Goal: Information Seeking & Learning: Learn about a topic

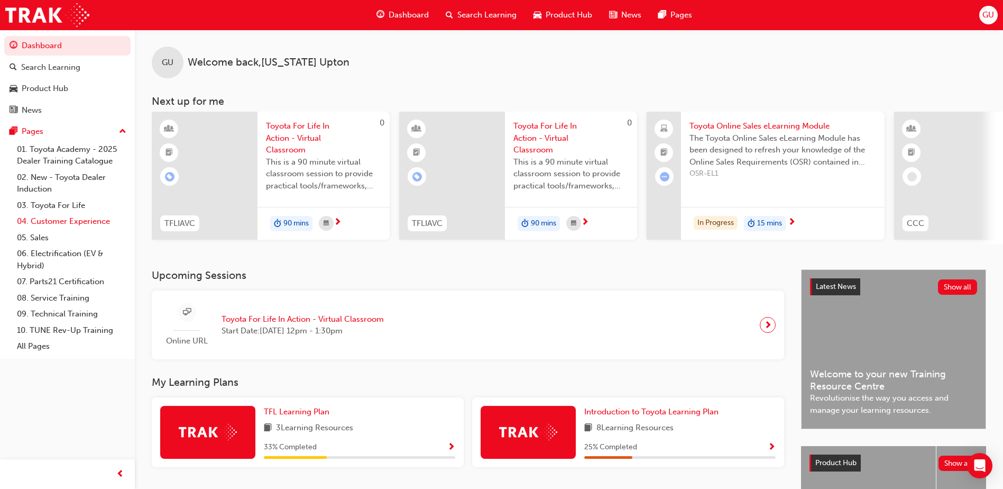
click at [72, 223] on link "04. Customer Experience" at bounding box center [72, 221] width 118 height 16
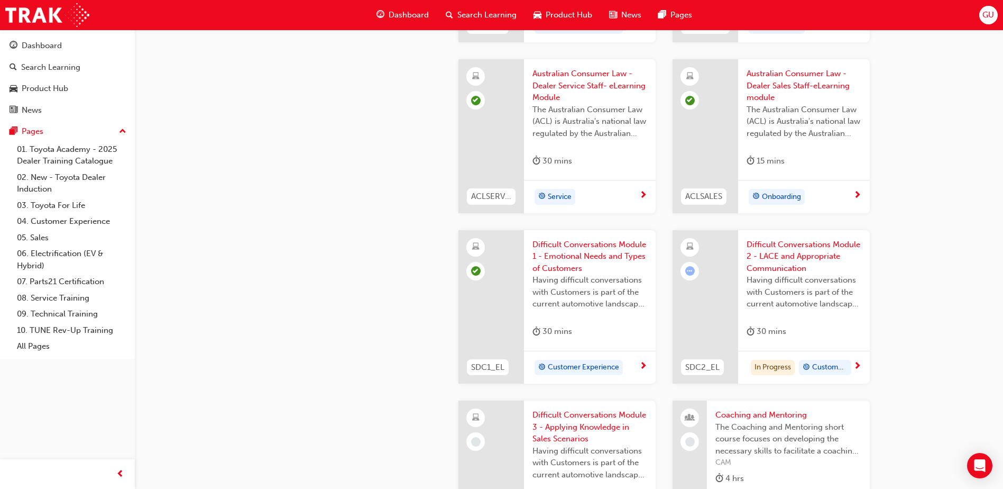
scroll to position [1058, 0]
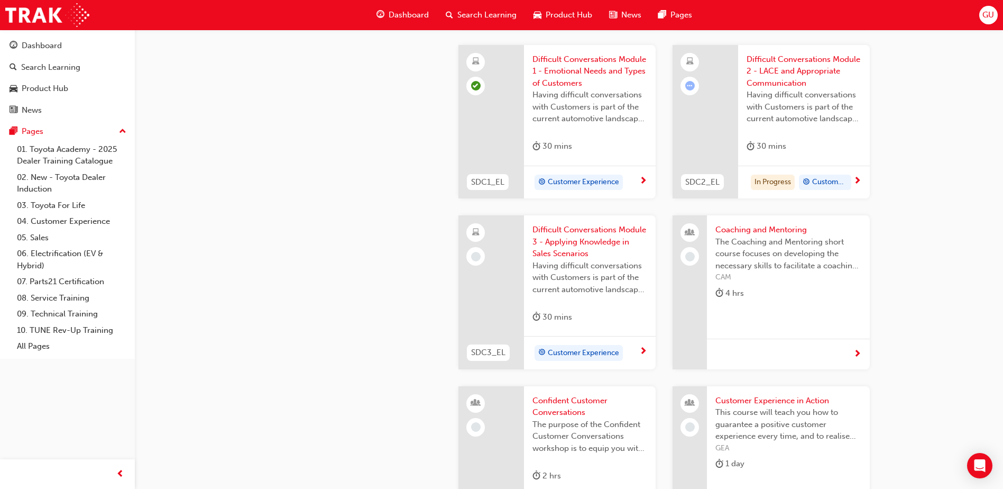
click at [777, 71] on span "Difficult Conversations Module 2 - LACE and Appropriate Communication" at bounding box center [804, 71] width 115 height 36
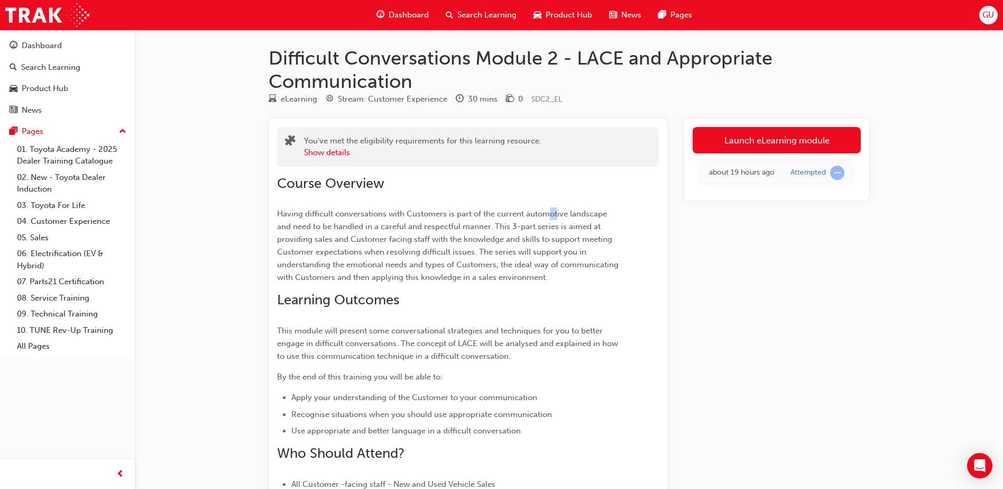
click at [557, 207] on div "Course Overview Having difficult conversations with Customers is part of the cu…" at bounding box center [449, 366] width 344 height 382
click at [796, 132] on link "Launch eLearning module" at bounding box center [777, 140] width 168 height 26
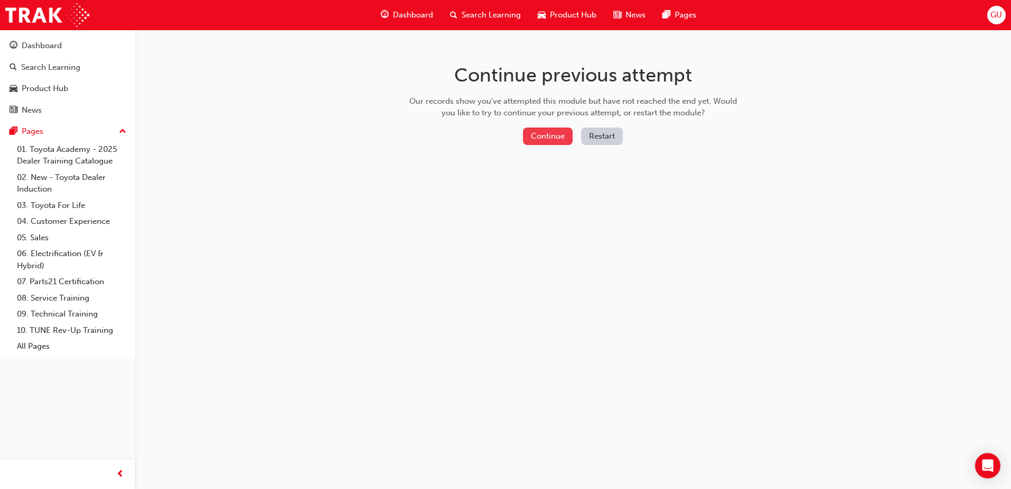
click at [546, 137] on button "Continue" at bounding box center [548, 135] width 50 height 17
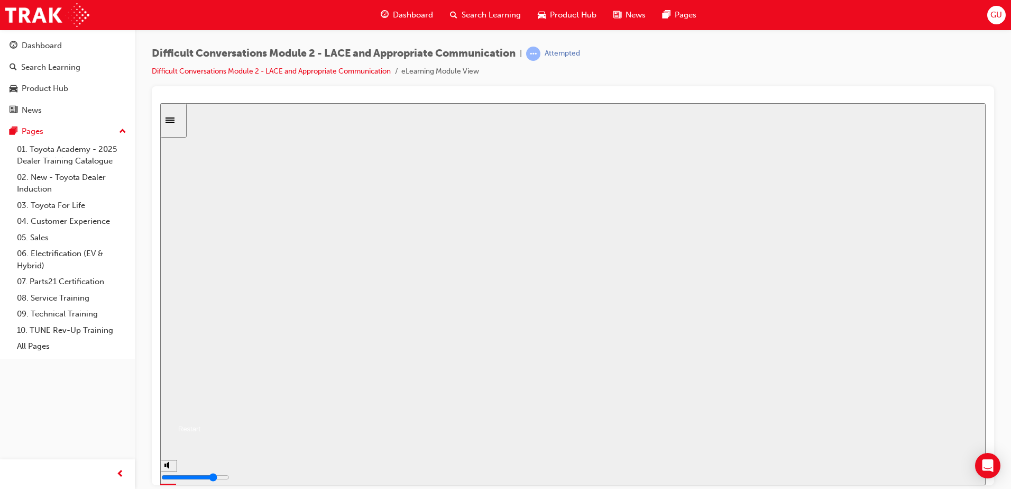
click at [200, 409] on button "Resume" at bounding box center [180, 415] width 40 height 13
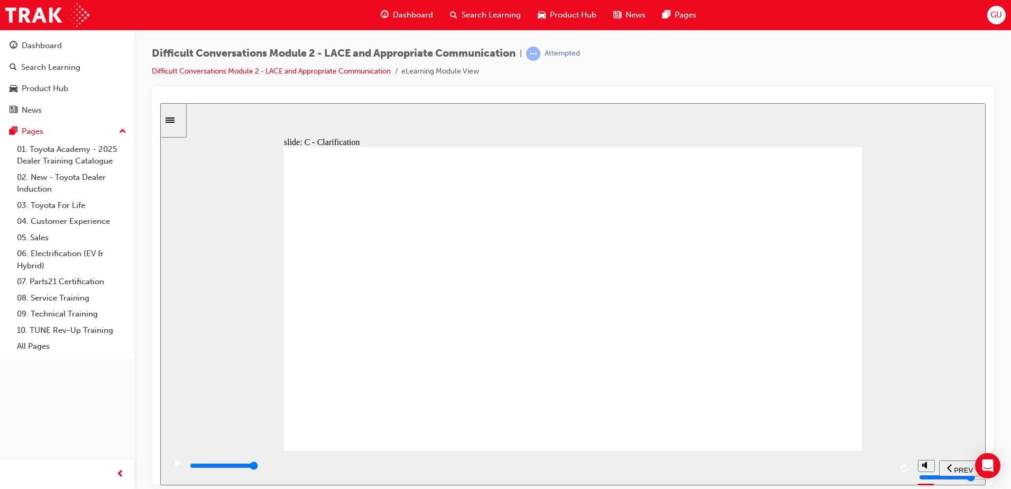
click at [237, 337] on div "slide: C - Clarification Multiply 1 Rectangle 1 Seek Advice or Feedback It is u…" at bounding box center [573, 294] width 826 height 382
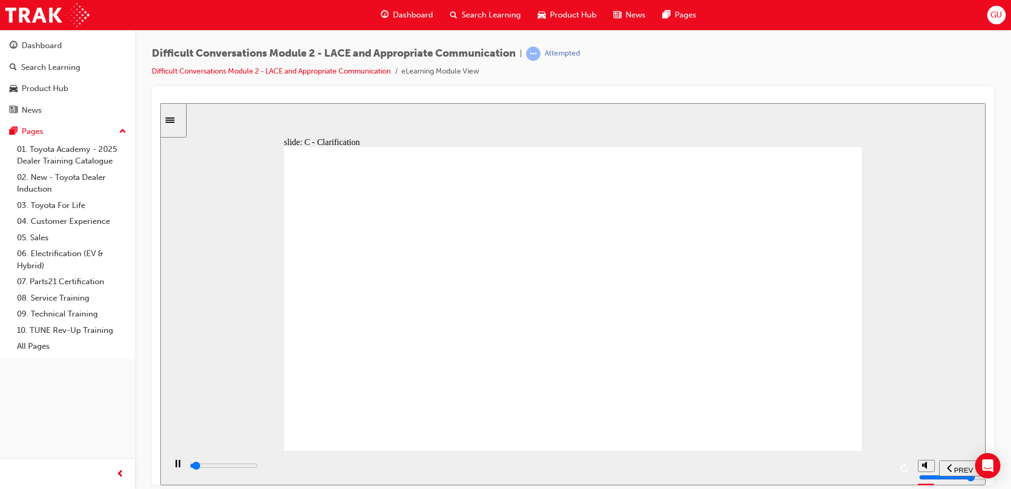
click at [258, 466] on input "slide progress" at bounding box center [224, 465] width 68 height 8
click at [881, 470] on div "playback controls" at bounding box center [540, 466] width 703 height 12
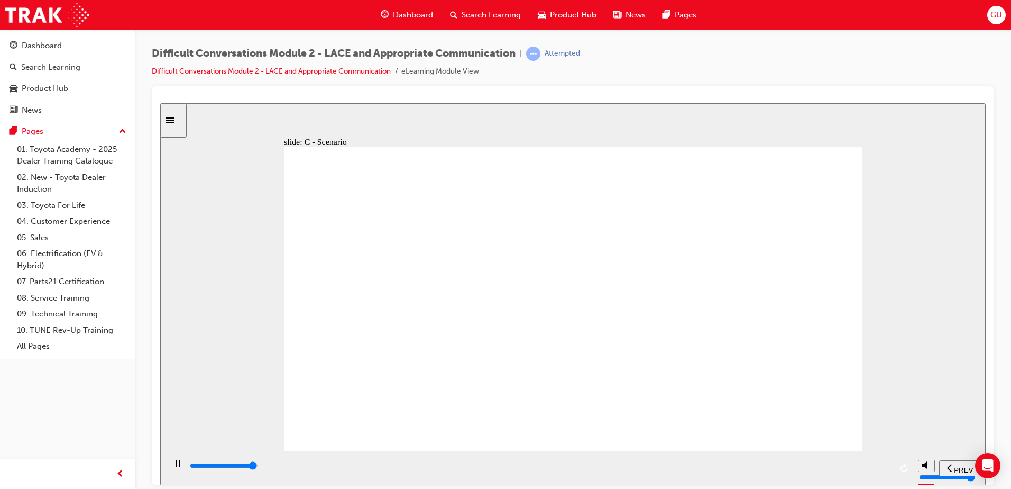
click at [258, 466] on input "slide progress" at bounding box center [224, 465] width 68 height 8
click at [879, 471] on div "playback controls" at bounding box center [540, 466] width 703 height 12
click at [863, 468] on div "playback controls" at bounding box center [540, 466] width 703 height 12
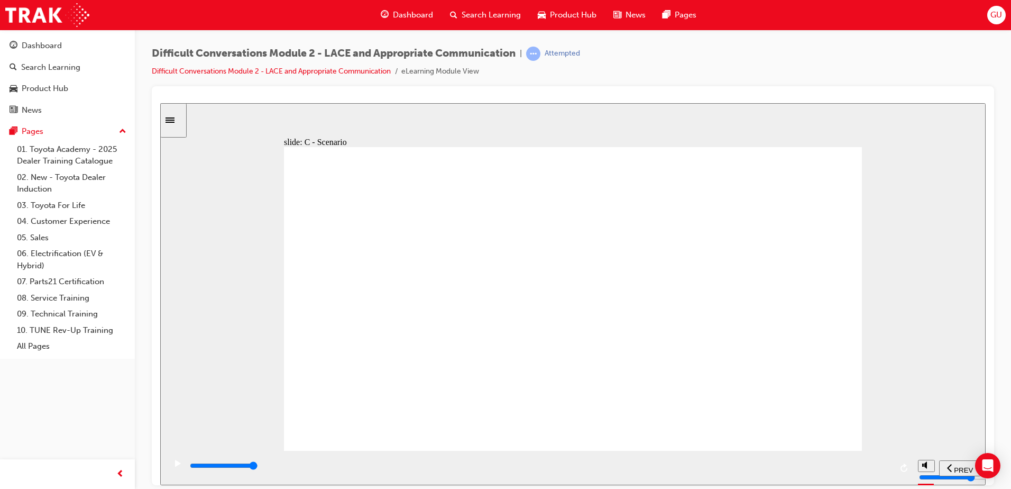
click at [883, 470] on div "playback controls" at bounding box center [540, 466] width 703 height 12
click at [875, 471] on div "playback controls" at bounding box center [540, 466] width 703 height 12
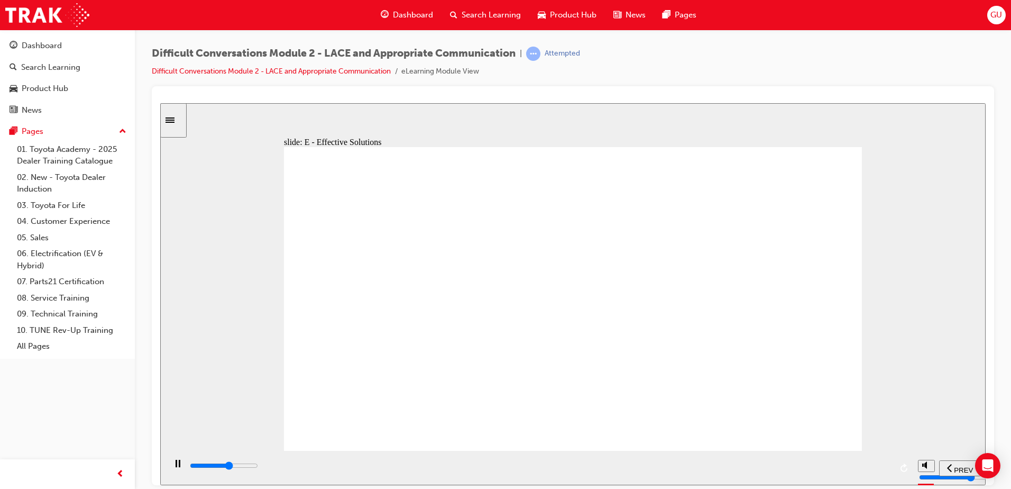
click at [877, 464] on div "playback controls" at bounding box center [540, 466] width 703 height 12
click at [258, 466] on input "slide progress" at bounding box center [224, 465] width 68 height 8
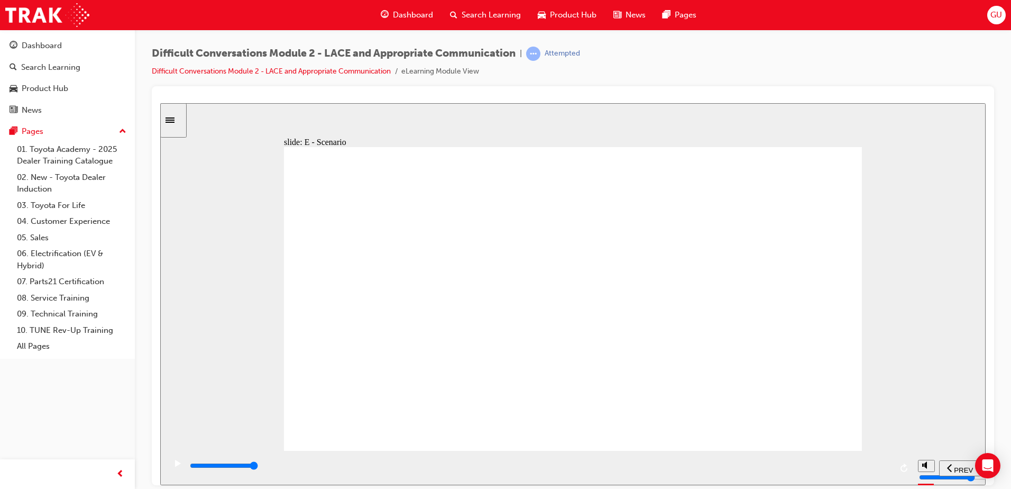
click at [258, 468] on input "slide progress" at bounding box center [224, 465] width 68 height 8
click at [258, 466] on input "slide progress" at bounding box center [224, 465] width 68 height 8
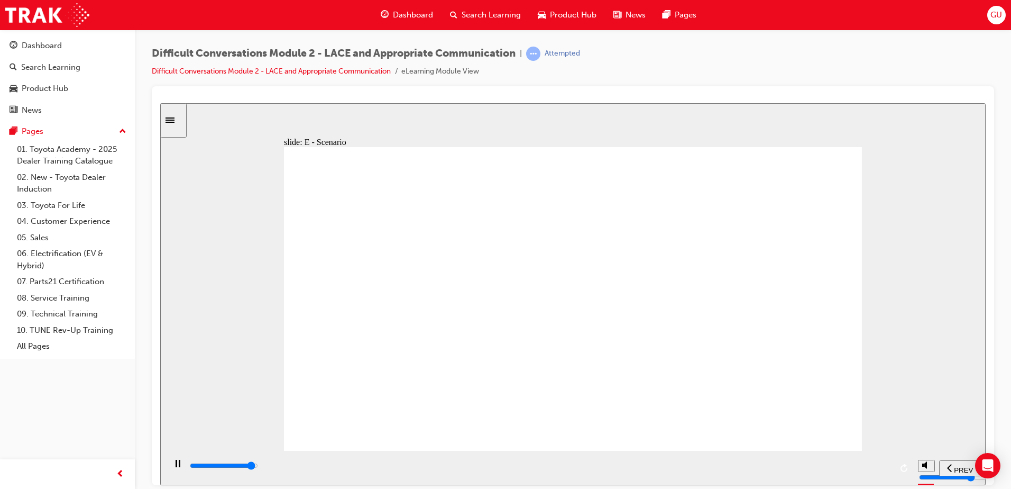
click at [258, 466] on input "slide progress" at bounding box center [224, 465] width 68 height 8
click at [878, 471] on div "playback controls" at bounding box center [540, 466] width 703 height 12
click at [860, 469] on div "playback controls" at bounding box center [540, 466] width 703 height 12
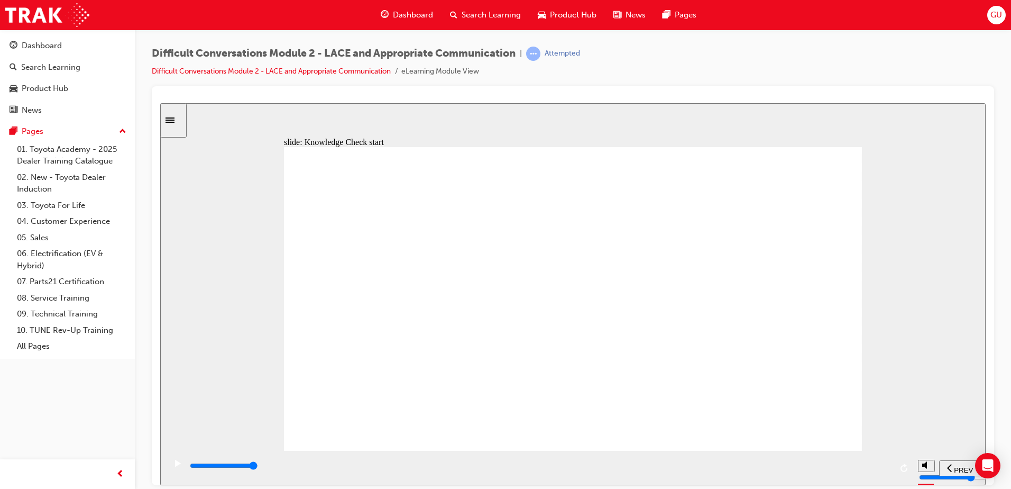
click at [258, 468] on input "slide progress" at bounding box center [224, 465] width 68 height 8
type input "10500"
